Goal: Communication & Community: Answer question/provide support

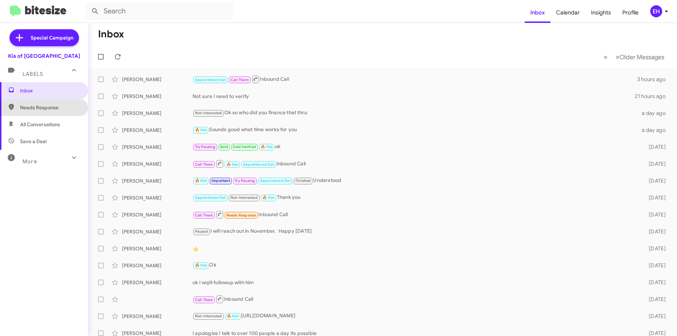
click at [51, 109] on span "Needs Response" at bounding box center [50, 107] width 60 height 7
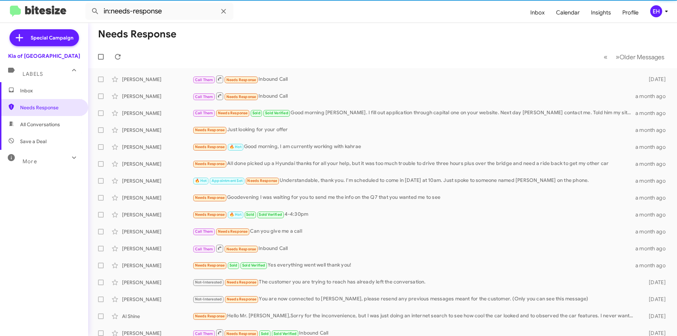
click at [44, 129] on span "All Conversations" at bounding box center [44, 124] width 88 height 17
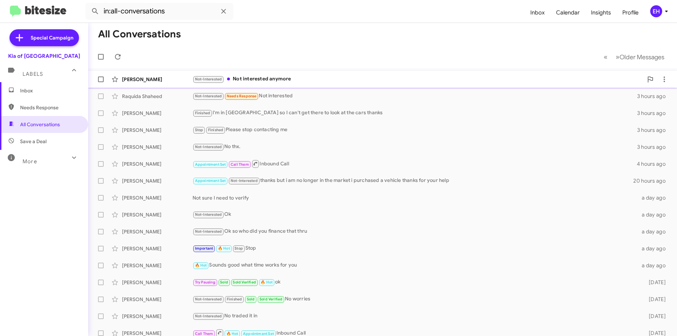
click at [288, 79] on div "Not-Interested Not interested anymore" at bounding box center [418, 79] width 451 height 8
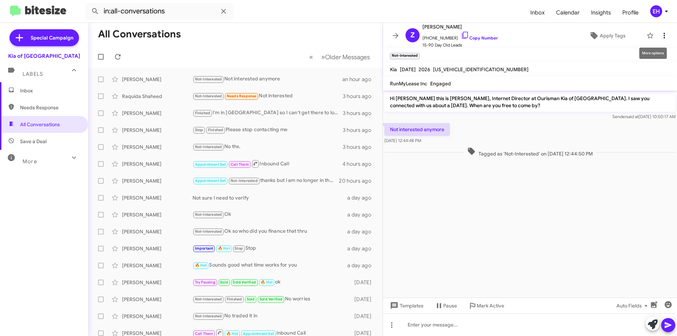
click at [660, 40] on icon at bounding box center [664, 35] width 8 height 8
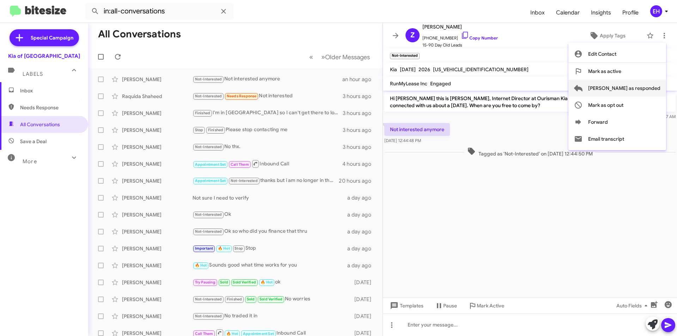
click at [647, 85] on span "[PERSON_NAME] as responded" at bounding box center [624, 88] width 72 height 17
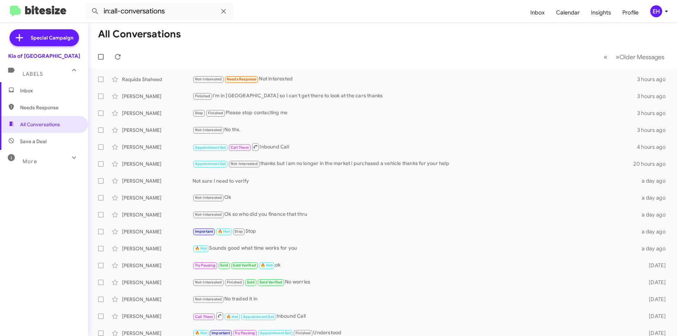
click at [36, 99] on span "Needs Response" at bounding box center [44, 107] width 88 height 17
type input "in:needs-response"
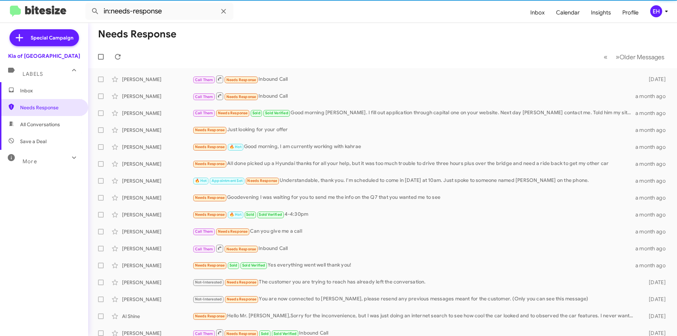
click at [40, 89] on span "Inbox" at bounding box center [50, 90] width 60 height 7
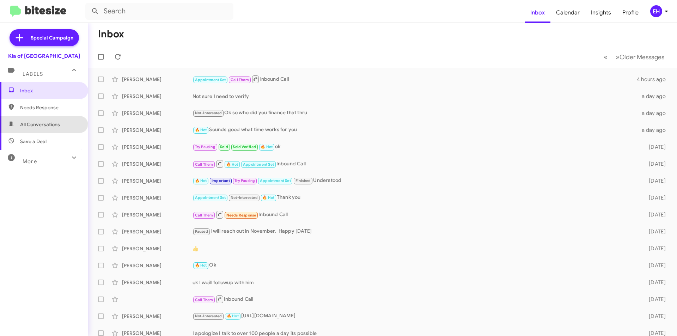
click at [43, 123] on span "All Conversations" at bounding box center [40, 124] width 40 height 7
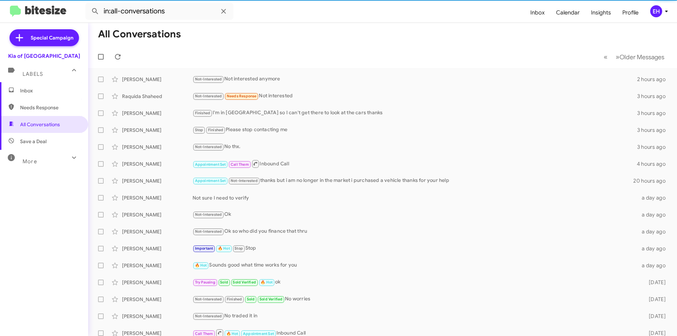
click at [41, 142] on span "Save a Deal" at bounding box center [33, 141] width 26 height 7
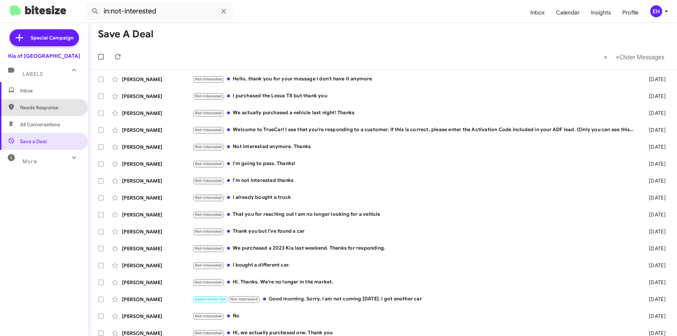
click at [48, 114] on span "Needs Response" at bounding box center [44, 107] width 88 height 17
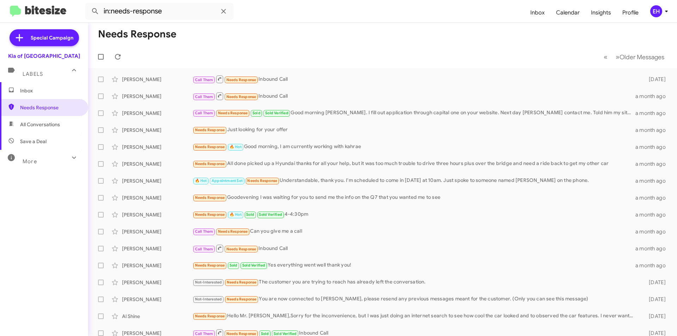
click at [44, 121] on span "All Conversations" at bounding box center [44, 124] width 88 height 17
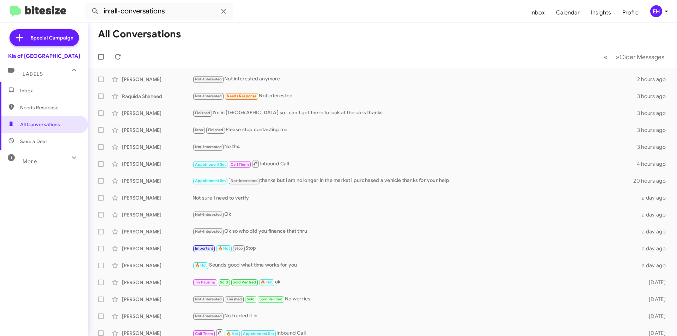
click at [43, 139] on span "Save a Deal" at bounding box center [33, 141] width 26 height 7
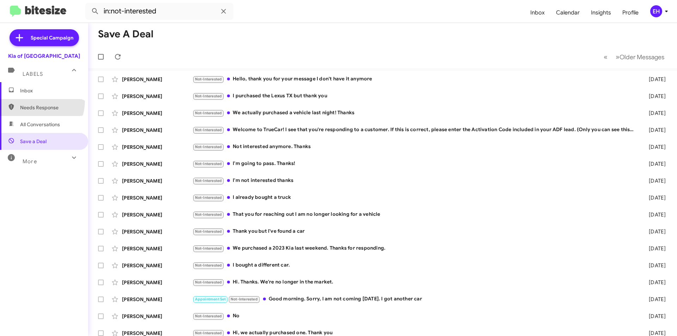
click at [29, 101] on span "Needs Response" at bounding box center [44, 107] width 88 height 17
type input "in:needs-response"
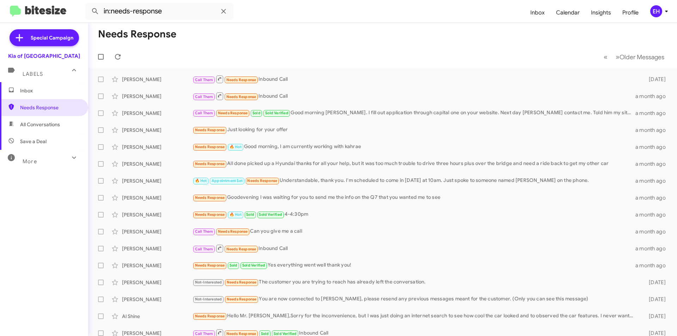
click at [29, 96] on span "Inbox" at bounding box center [44, 90] width 88 height 17
